Goal: Transaction & Acquisition: Purchase product/service

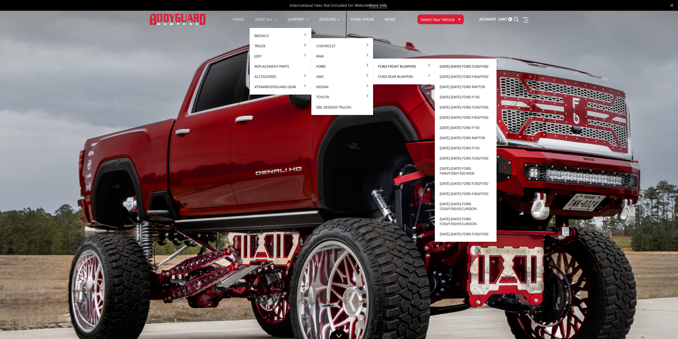
click at [455, 65] on link "[DATE]-[DATE] Ford F250/F350" at bounding box center [465, 66] width 57 height 10
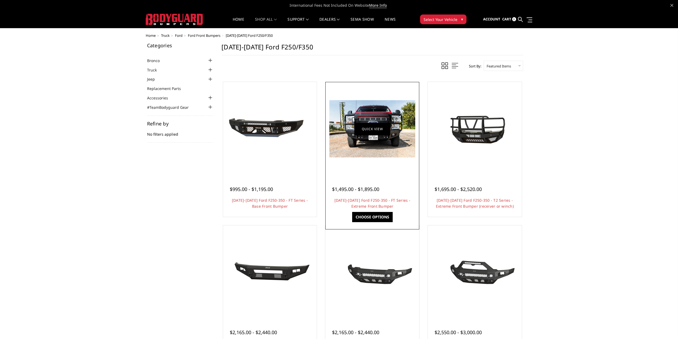
click at [373, 125] on link "Quick view" at bounding box center [372, 128] width 36 height 13
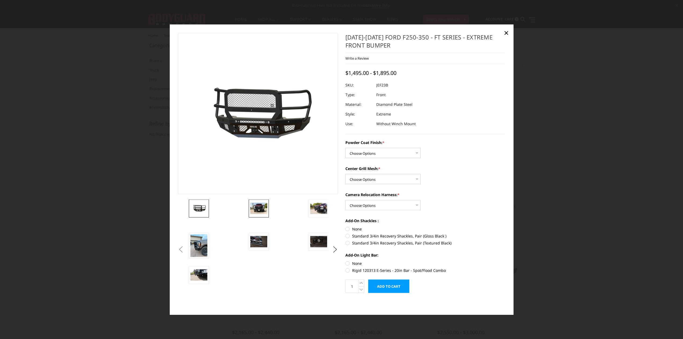
click at [263, 206] on img at bounding box center [258, 208] width 17 height 11
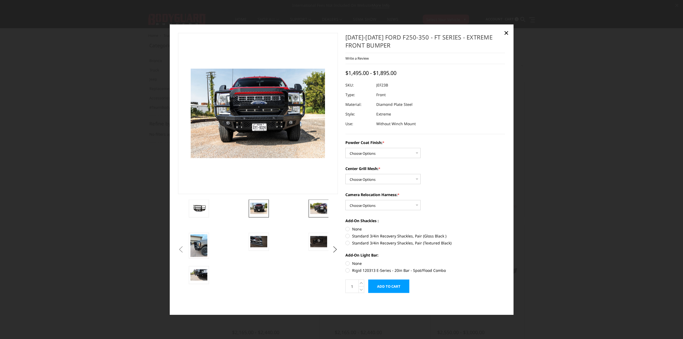
click at [324, 208] on img at bounding box center [318, 208] width 17 height 11
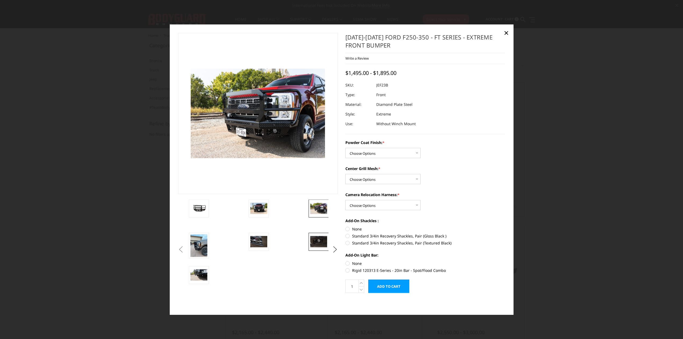
click at [318, 241] on img at bounding box center [318, 241] width 17 height 11
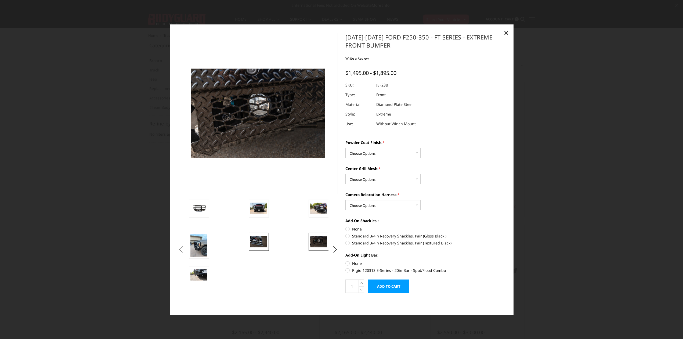
click at [258, 240] on img at bounding box center [258, 241] width 17 height 11
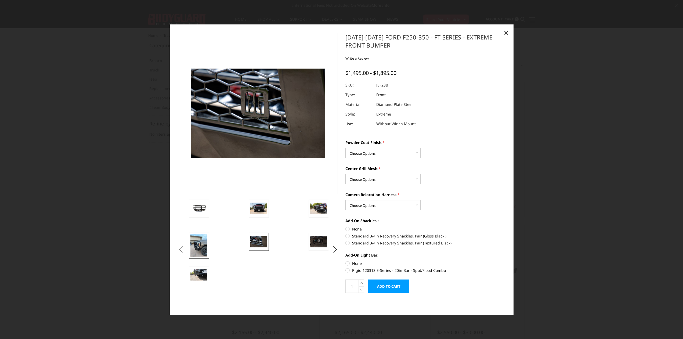
click at [198, 241] on img at bounding box center [198, 245] width 17 height 23
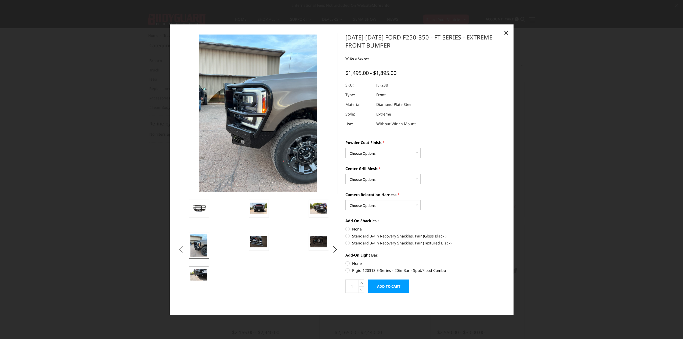
click at [202, 271] on img at bounding box center [198, 274] width 17 height 11
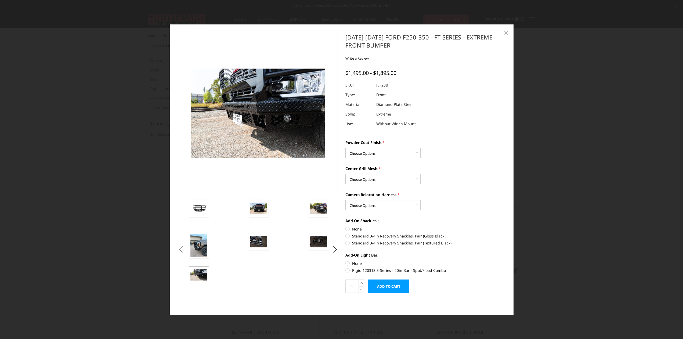
click at [507, 32] on span "×" at bounding box center [506, 33] width 5 height 12
